Goal: Task Accomplishment & Management: Manage account settings

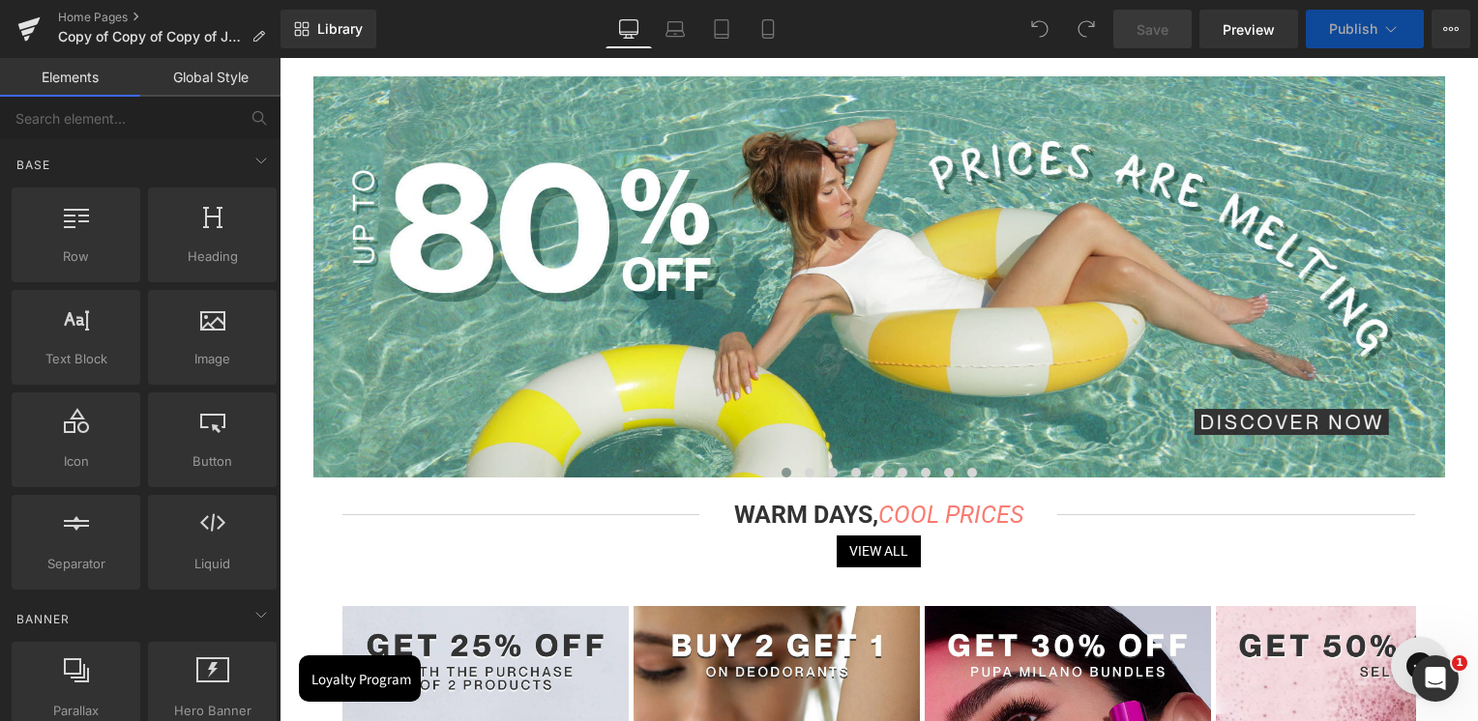
scroll to position [204, 0]
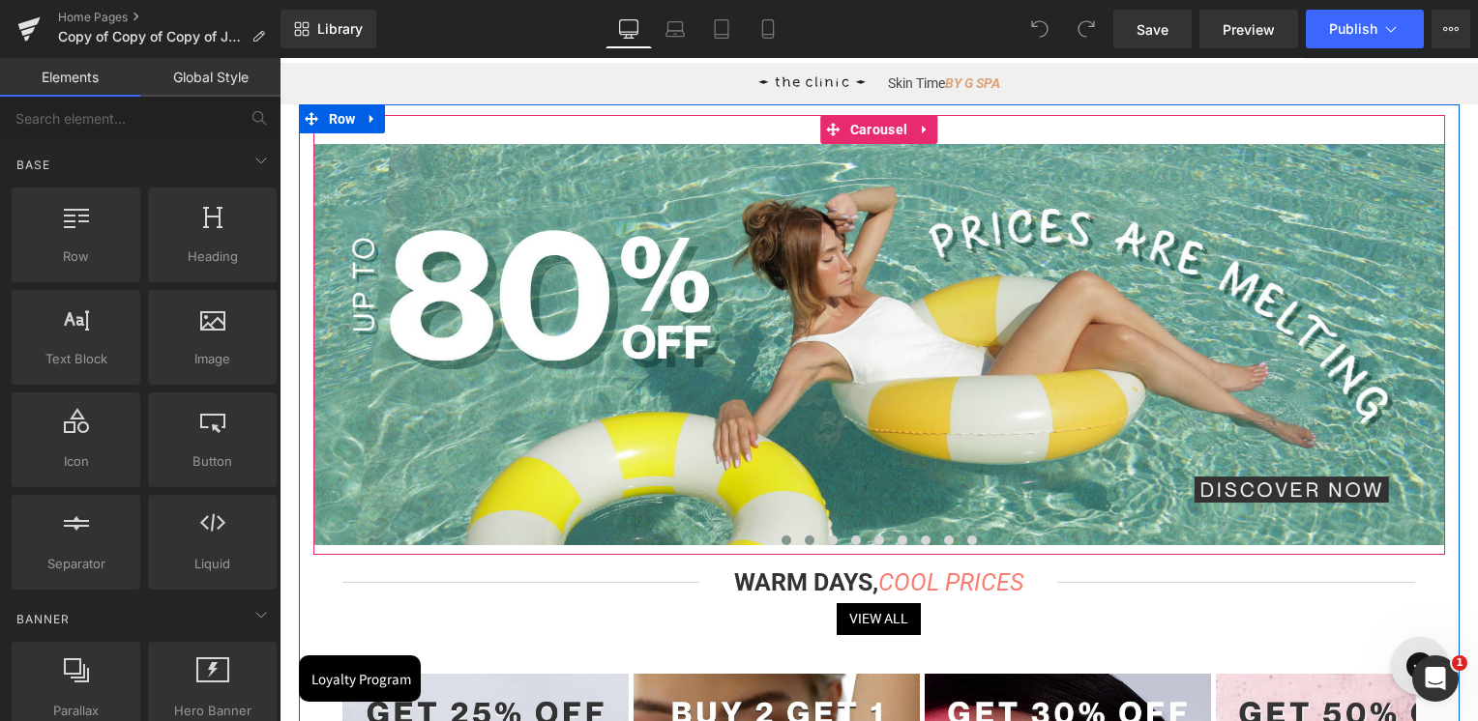
click at [806, 537] on span at bounding box center [810, 541] width 10 height 10
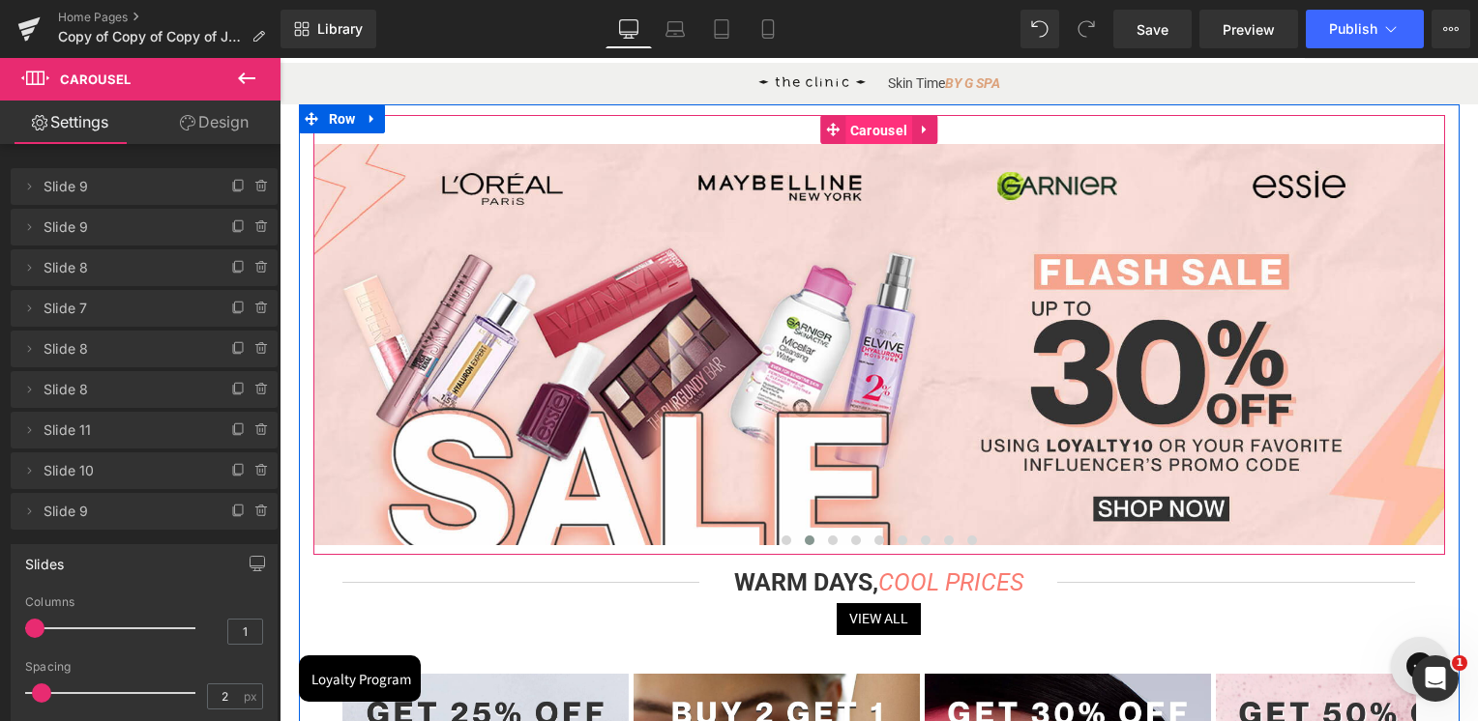
click at [870, 126] on span "Carousel" at bounding box center [878, 130] width 67 height 29
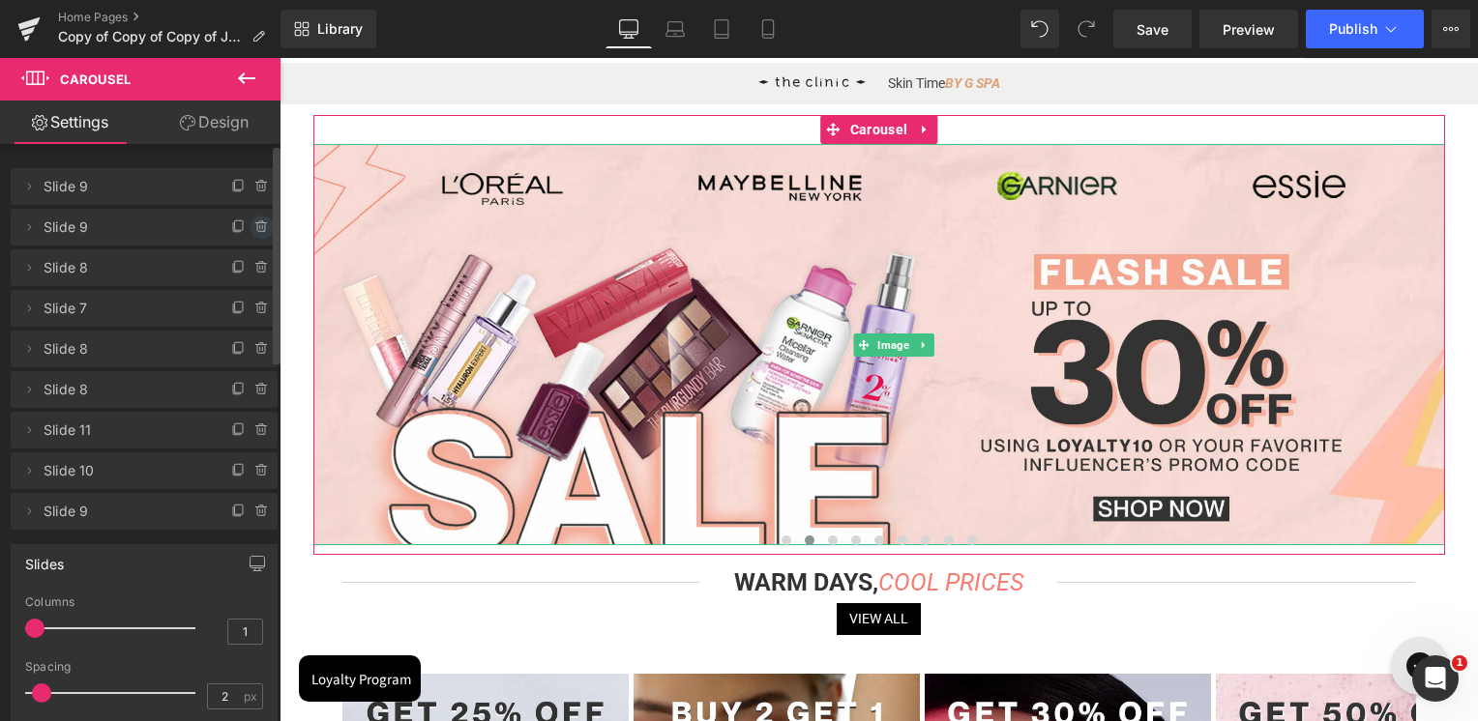
click at [257, 230] on icon at bounding box center [261, 227] width 8 height 9
click at [255, 230] on button "Delete" at bounding box center [241, 228] width 61 height 25
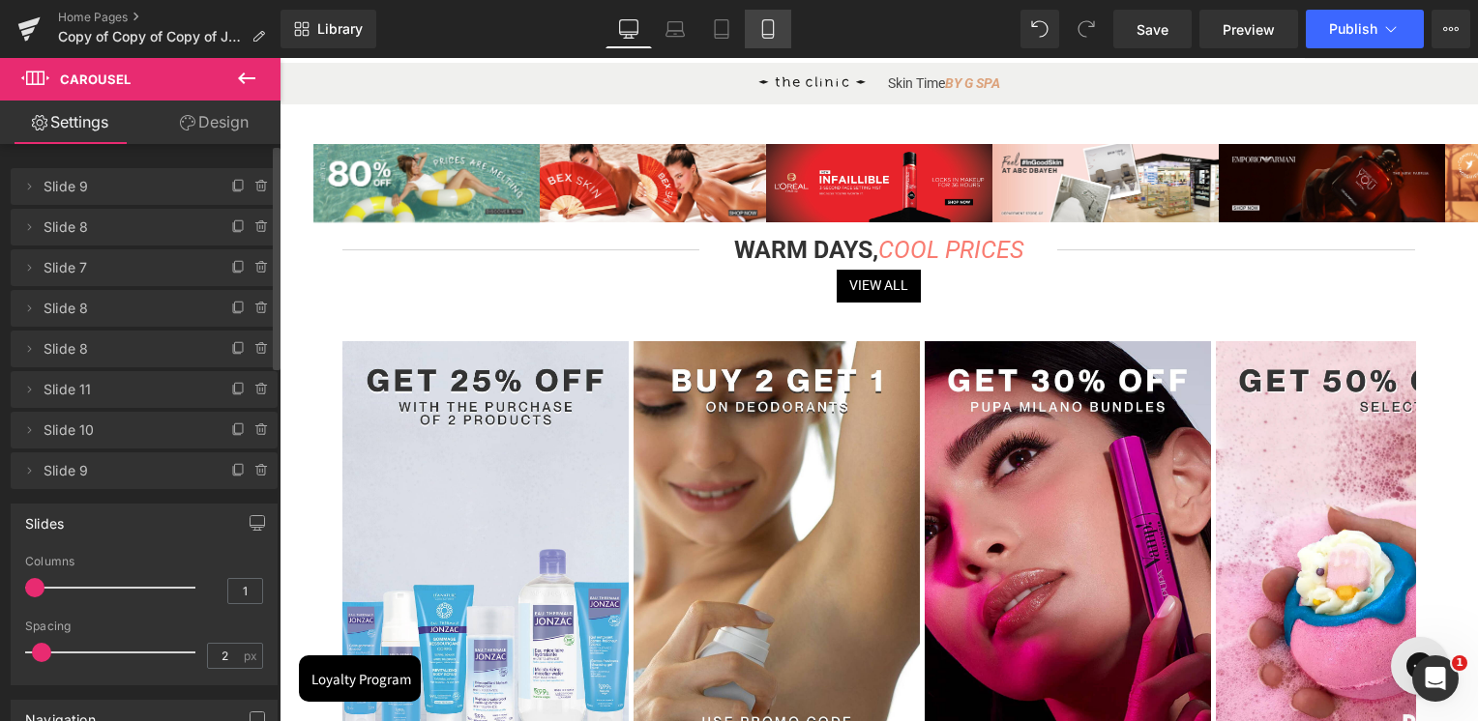
click at [767, 17] on link "Mobile" at bounding box center [768, 29] width 46 height 39
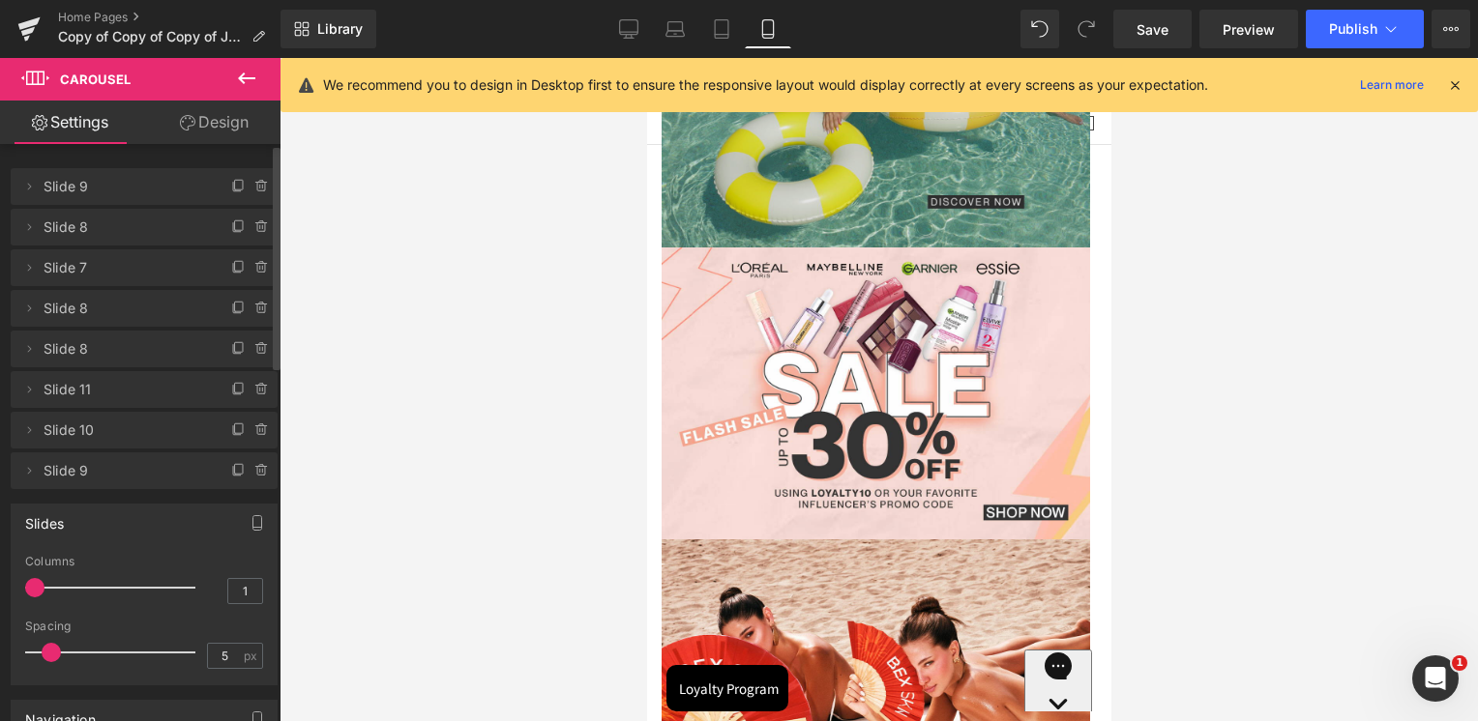
scroll to position [0, 0]
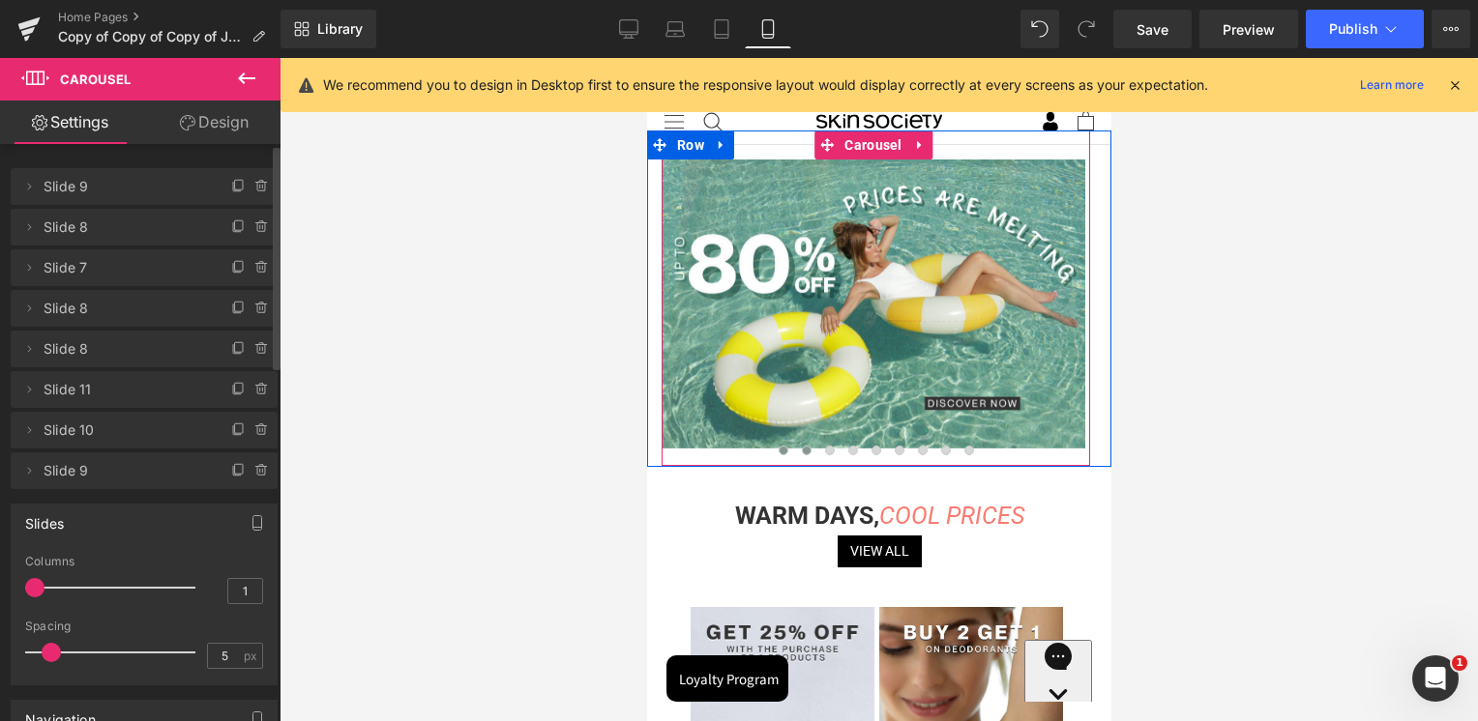
click at [801, 448] on span at bounding box center [806, 451] width 10 height 10
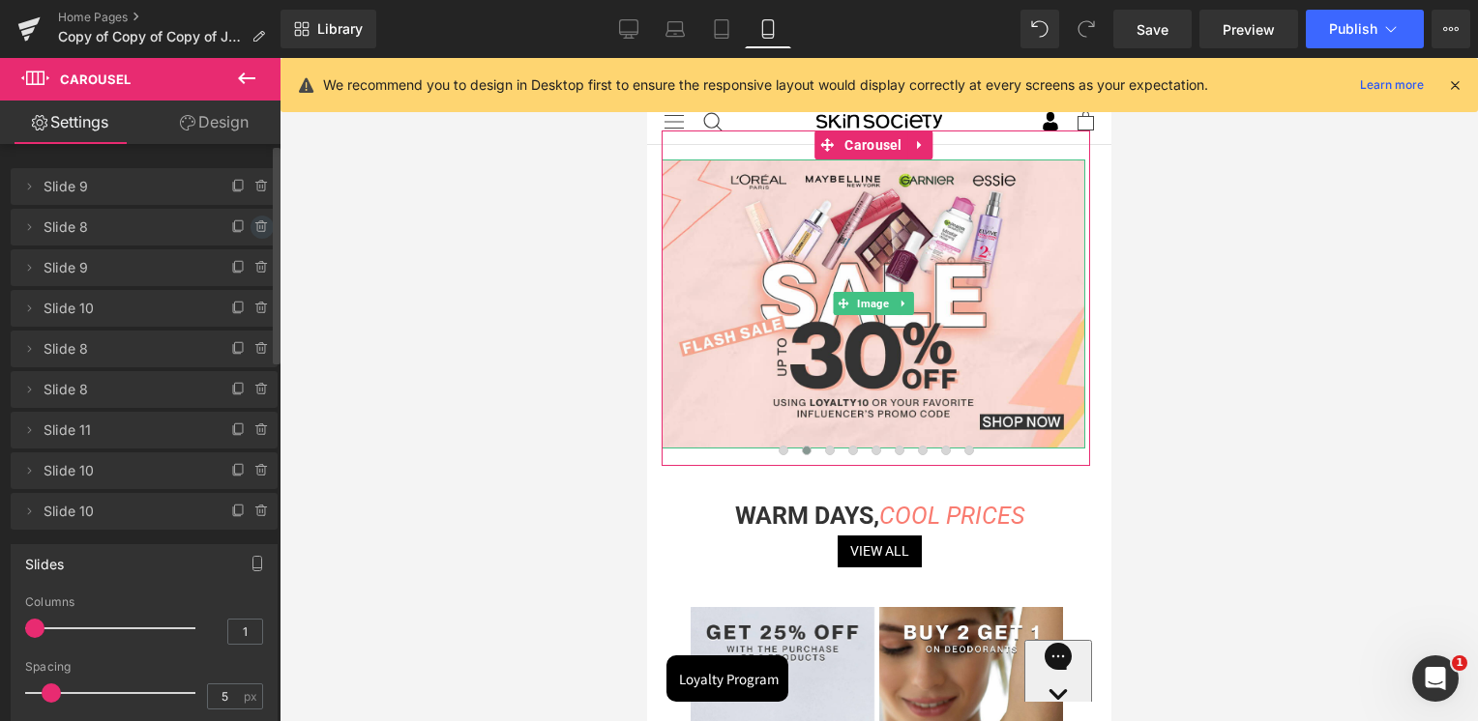
click at [259, 221] on icon at bounding box center [261, 222] width 4 height 2
click at [252, 221] on button "Delete" at bounding box center [241, 228] width 61 height 25
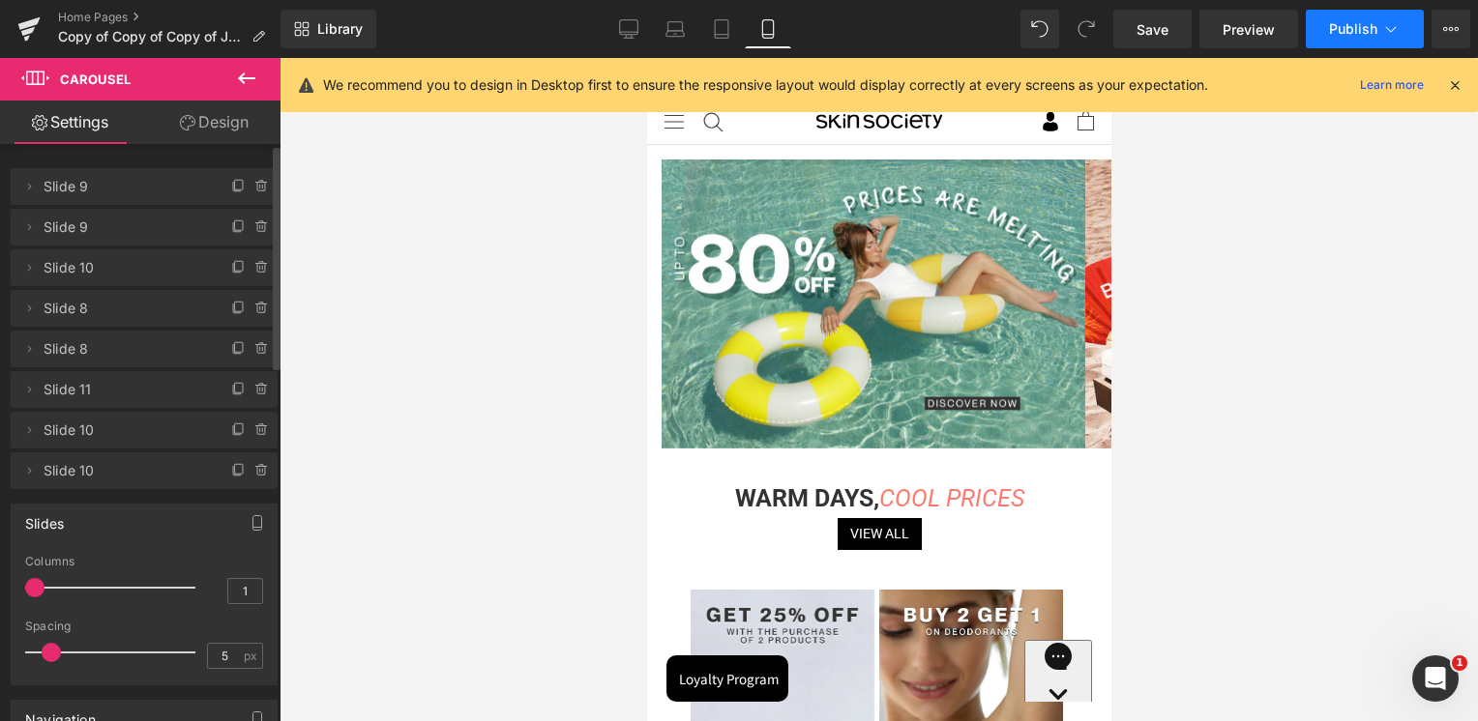
click at [1350, 15] on button "Publish" at bounding box center [1365, 29] width 118 height 39
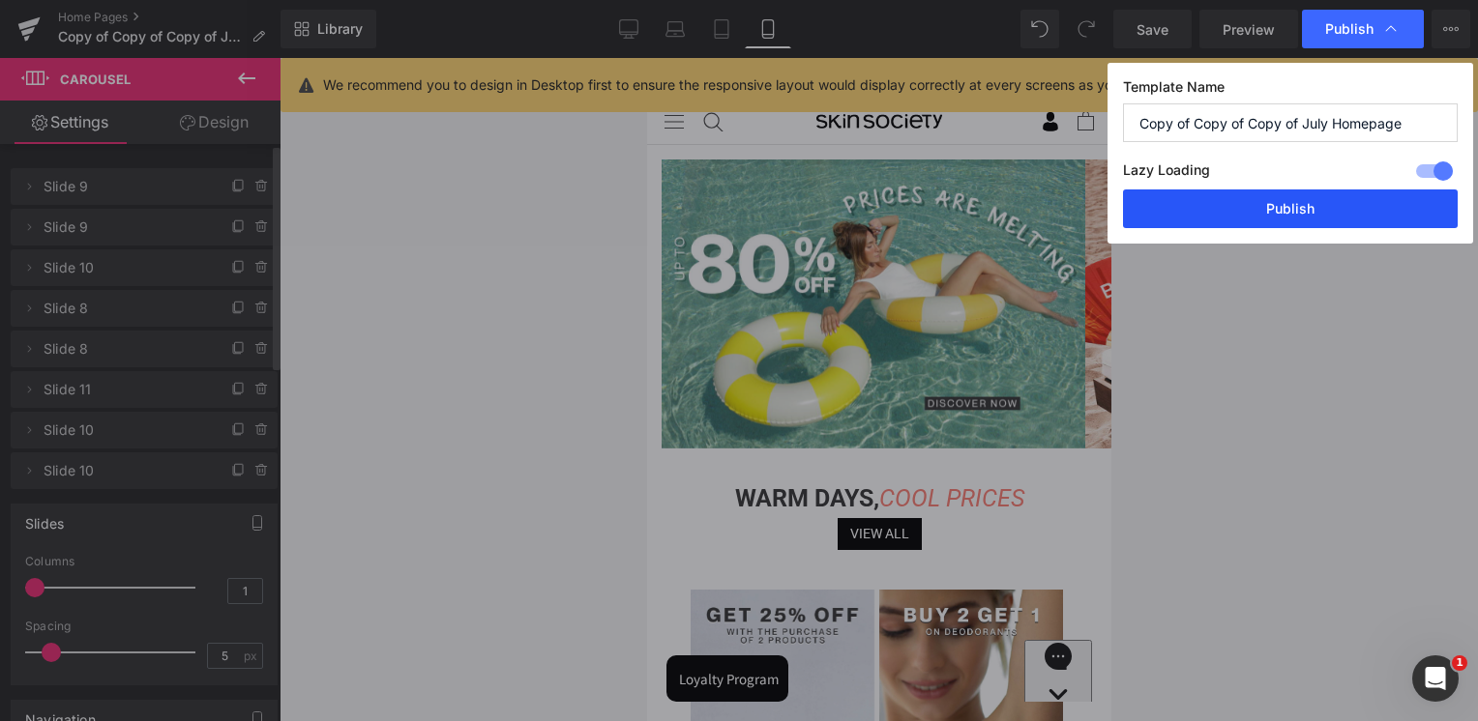
click at [1277, 199] on button "Publish" at bounding box center [1290, 209] width 335 height 39
